Goal: Task Accomplishment & Management: Complete application form

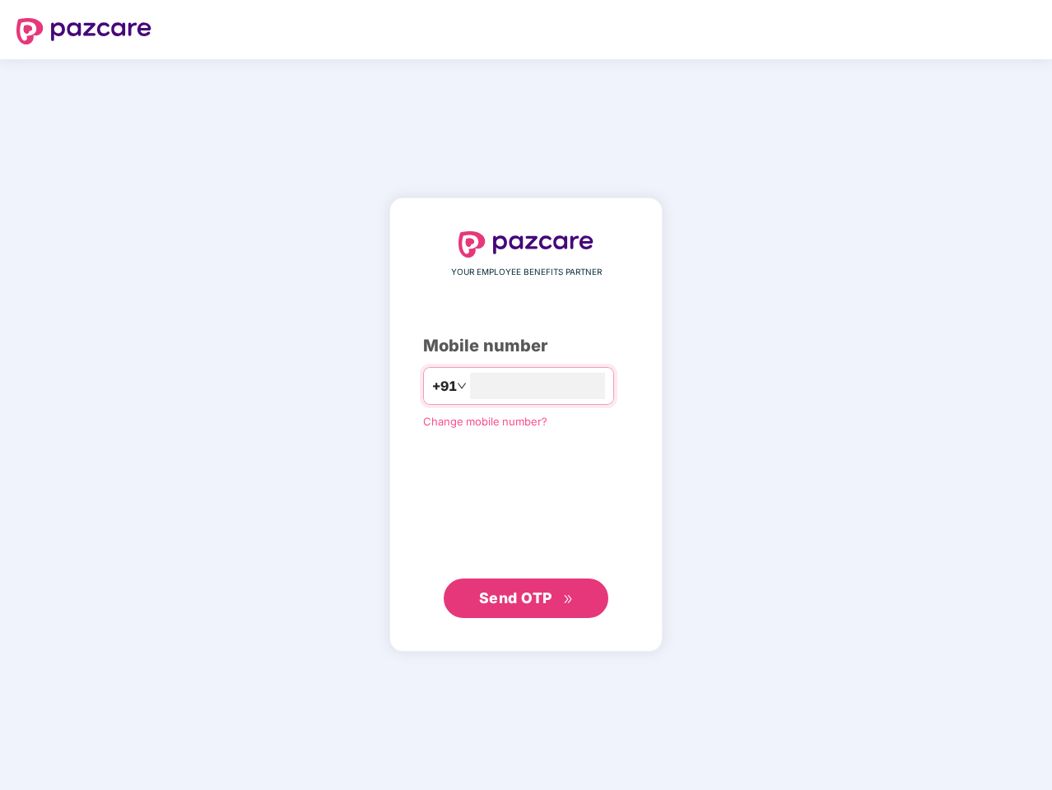
click at [526, 395] on input "number" at bounding box center [537, 386] width 135 height 26
click at [84, 31] on img at bounding box center [83, 31] width 135 height 26
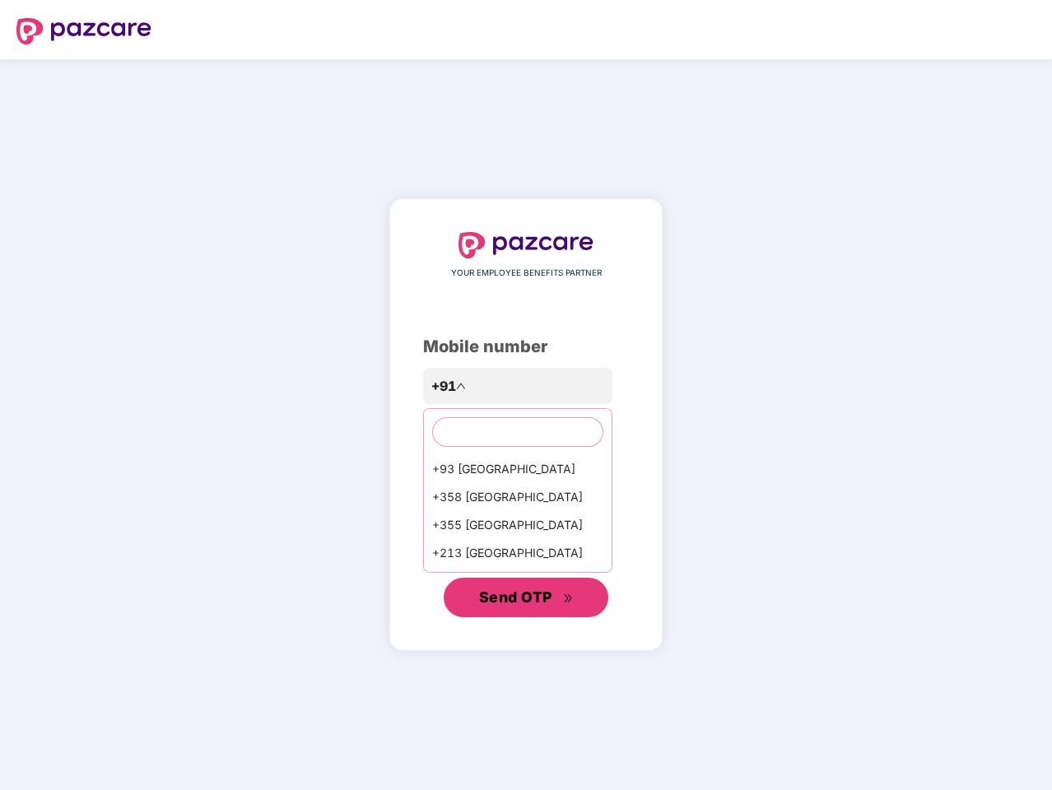
click at [526, 599] on span "Send OTP" at bounding box center [515, 597] width 73 height 17
